Goal: Check status: Check status

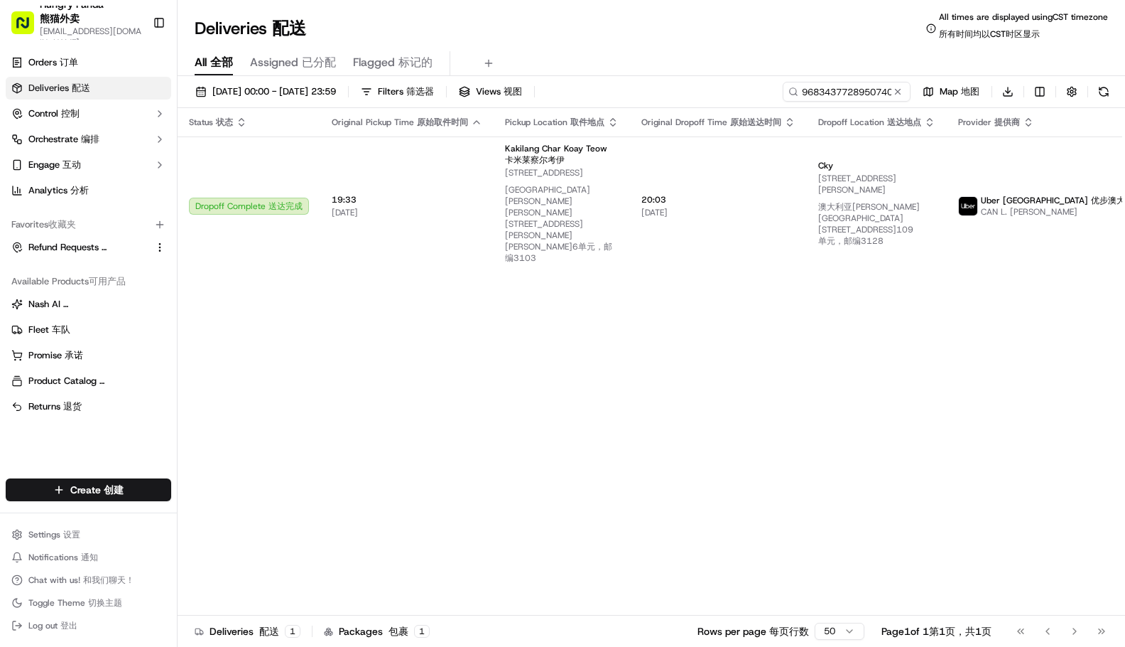
type input "9683437728950740441858"
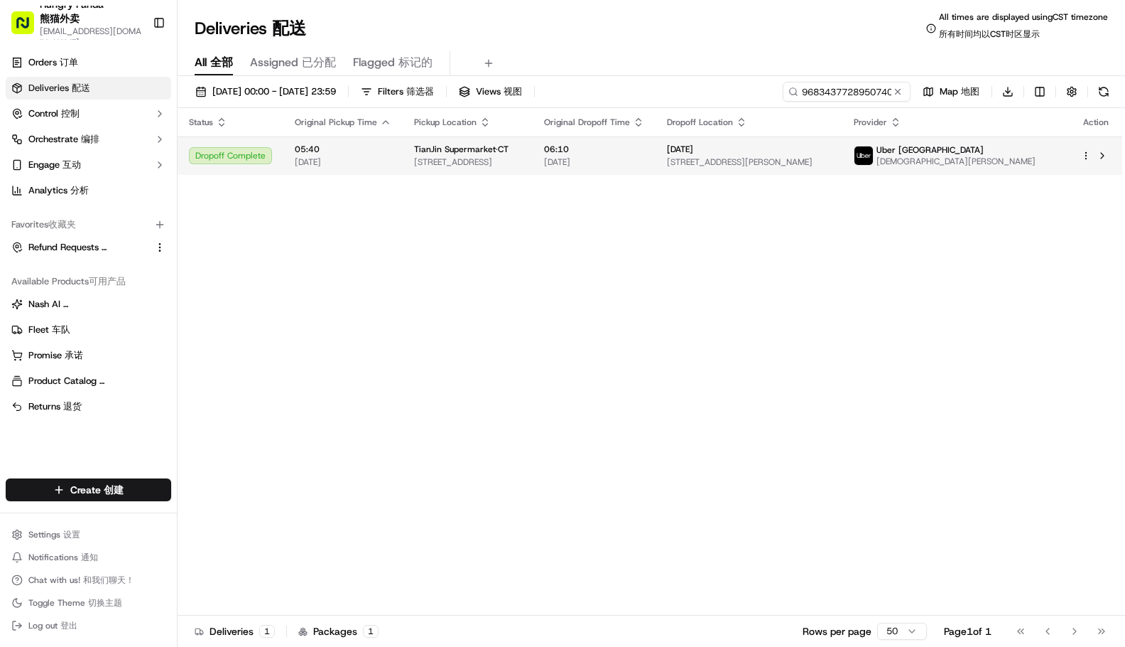
click at [1000, 156] on div "Uber [GEOGRAPHIC_DATA] [PERSON_NAME]" at bounding box center [945, 155] width 182 height 23
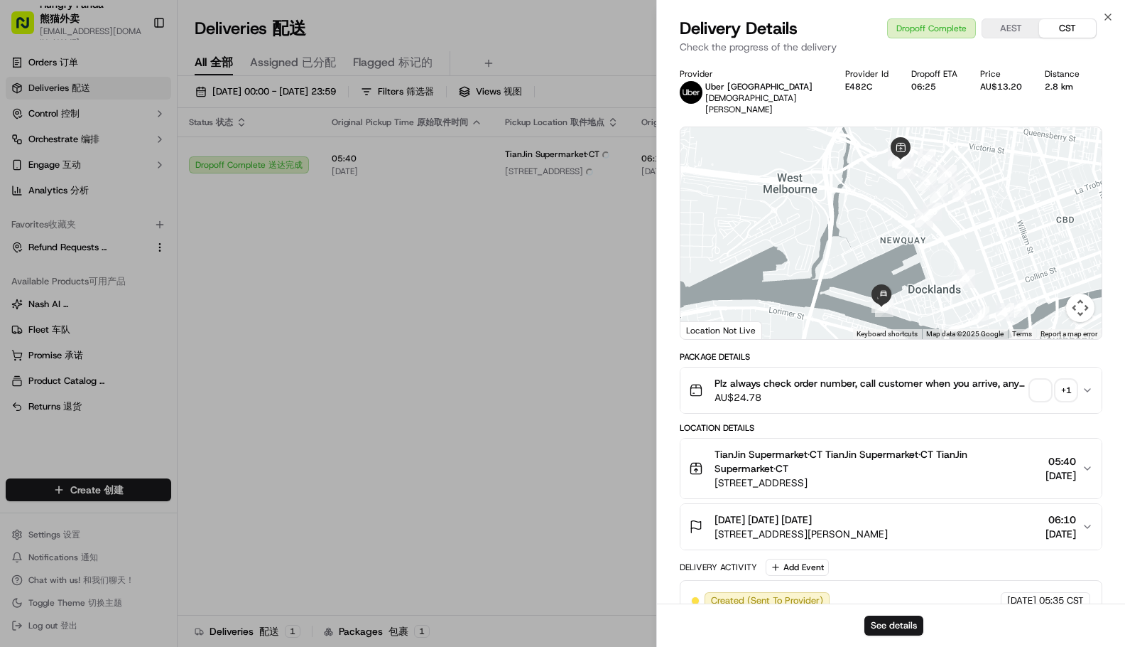
click at [1063, 380] on div "+ 1" at bounding box center [1067, 390] width 20 height 20
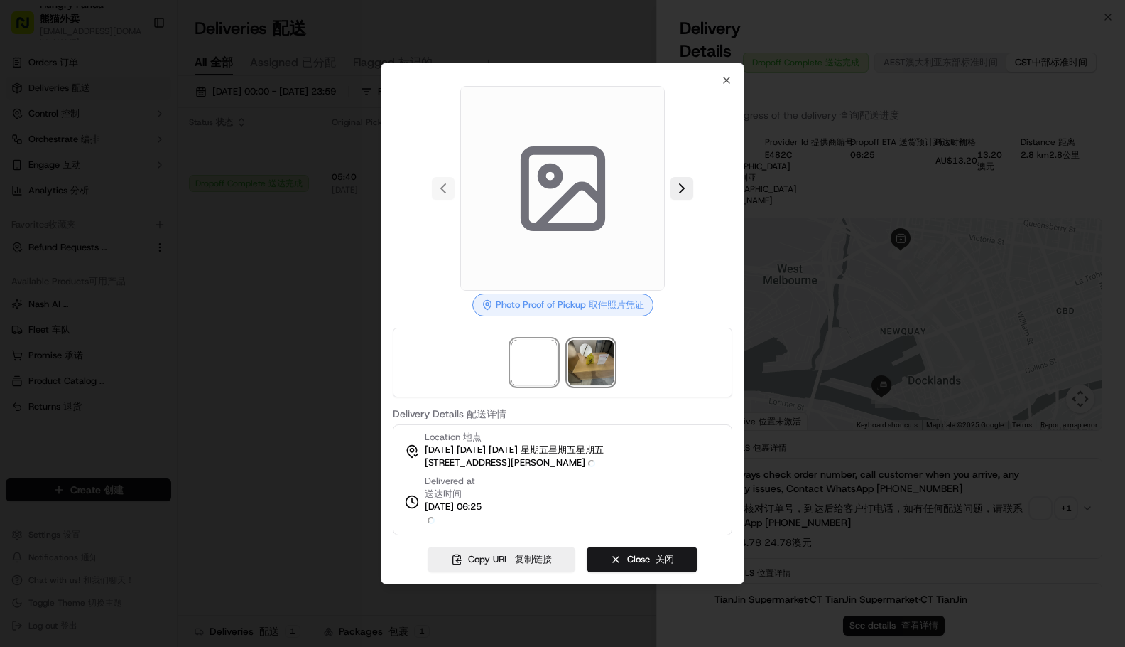
click at [589, 372] on img at bounding box center [590, 362] width 45 height 45
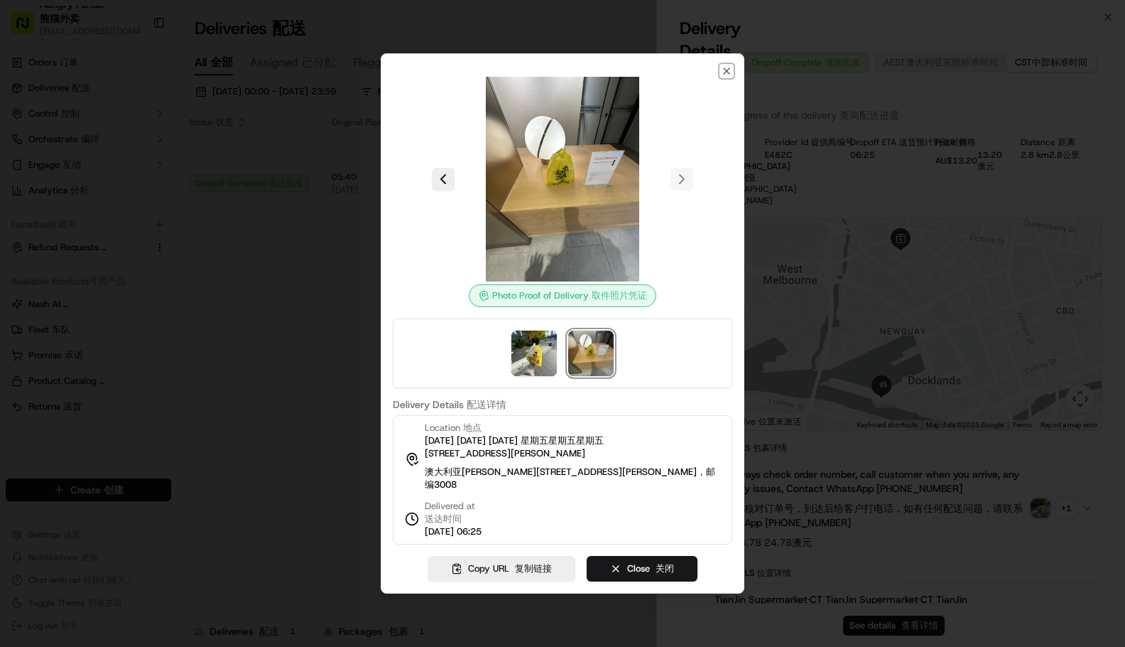
click at [730, 75] on icon "button" at bounding box center [726, 70] width 11 height 11
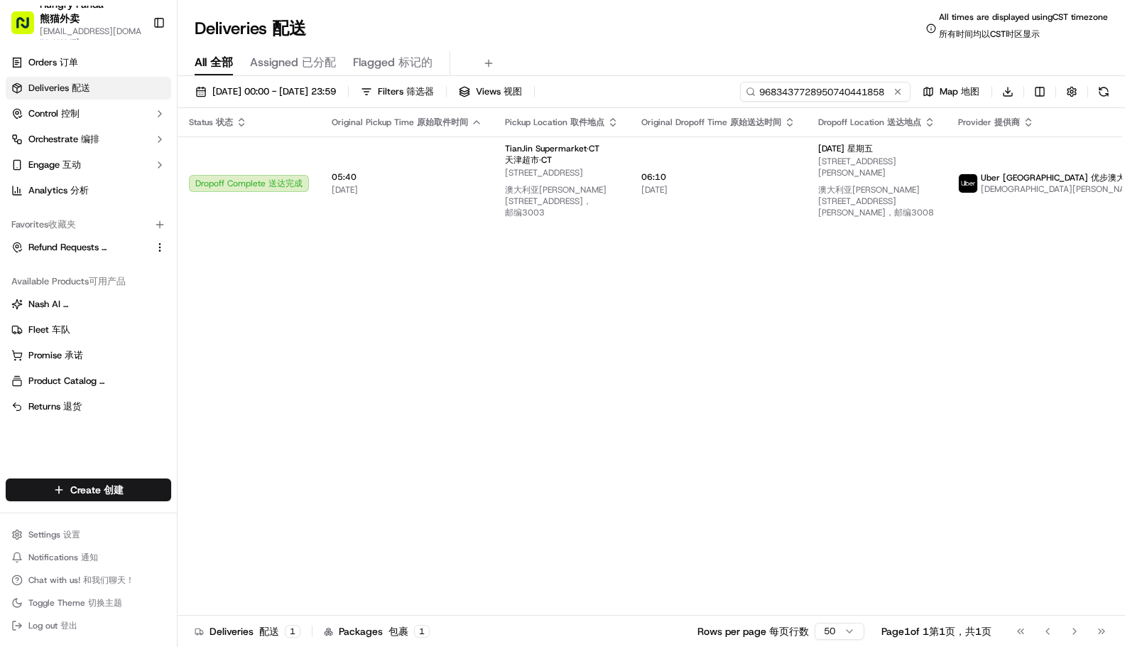
click at [859, 92] on input "9683437728950740441858" at bounding box center [825, 92] width 171 height 20
click at [794, 389] on div "Status Status 状态 Original Pickup Time Original Pickup Time 原始取件时间 Pickup Locati…" at bounding box center [699, 367] width 1042 height 519
